Goal: Use online tool/utility: Use online tool/utility

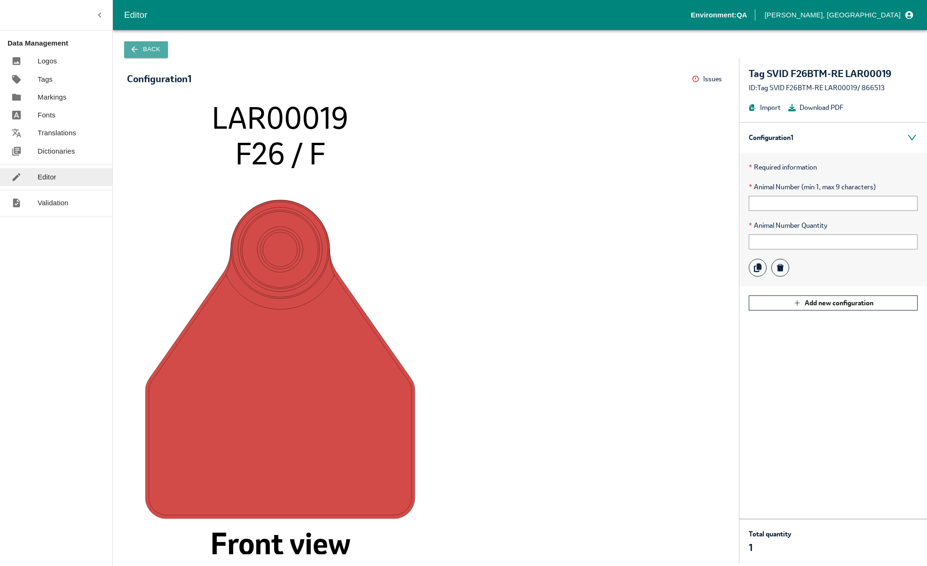
click at [151, 47] on button "Back" at bounding box center [146, 49] width 44 height 16
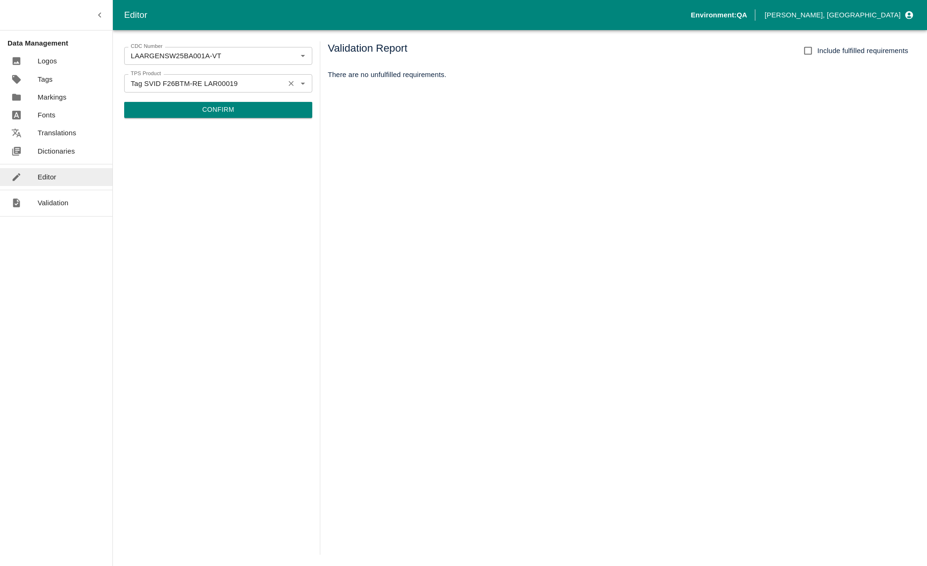
click at [295, 83] on icon "Clear" at bounding box center [291, 83] width 9 height 9
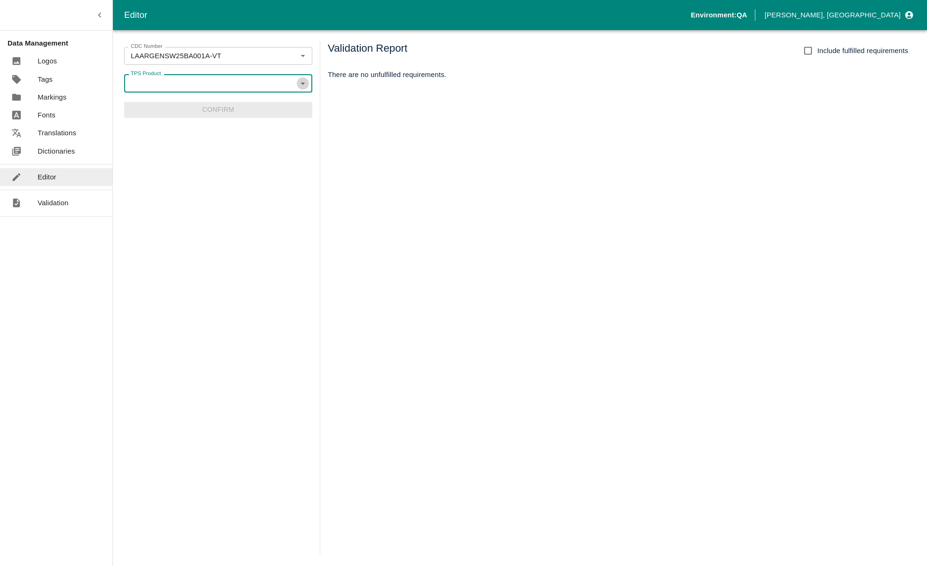
click at [304, 83] on icon "Open" at bounding box center [302, 84] width 4 height 2
click at [271, 100] on li "Tag SVID F26BTM-OR LAR00020" at bounding box center [218, 104] width 188 height 16
type input "Tag SVID F26BTM-OR LAR00020"
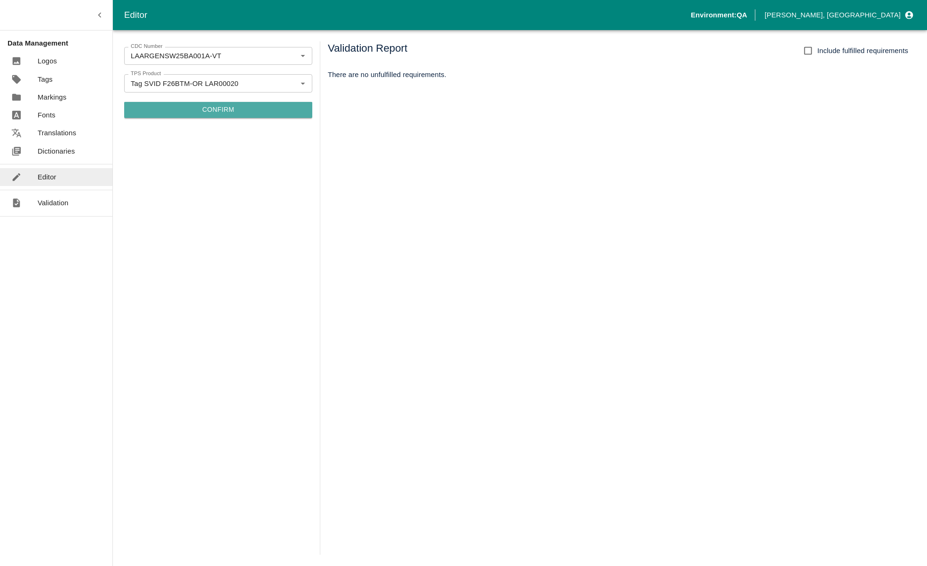
click at [258, 110] on button "Confirm" at bounding box center [218, 110] width 188 height 16
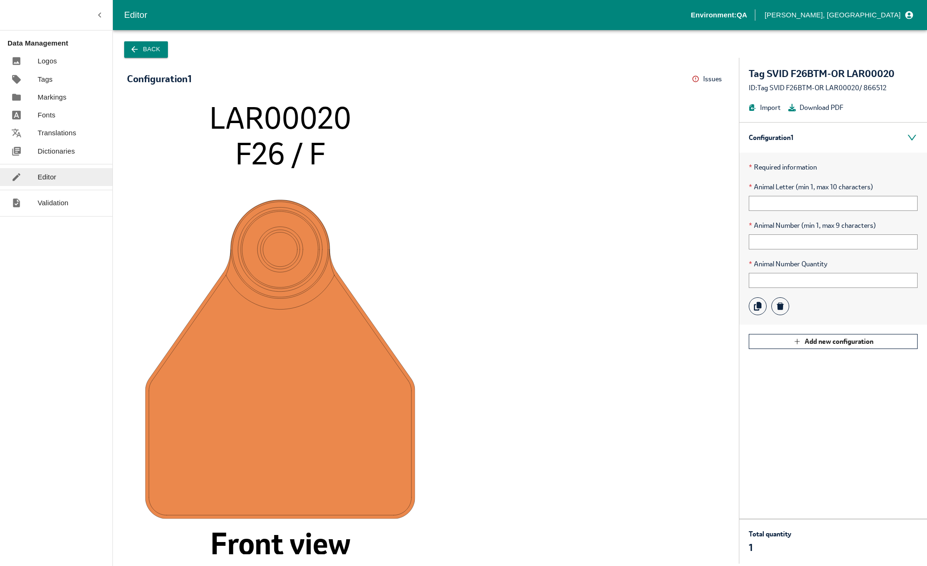
click at [89, 361] on div "Data Management Logos Tags Markings Fonts Translations Dictionaries Editor Vali…" at bounding box center [56, 283] width 113 height 566
click at [155, 51] on button "Back" at bounding box center [146, 49] width 44 height 16
